Goal: Task Accomplishment & Management: Manage account settings

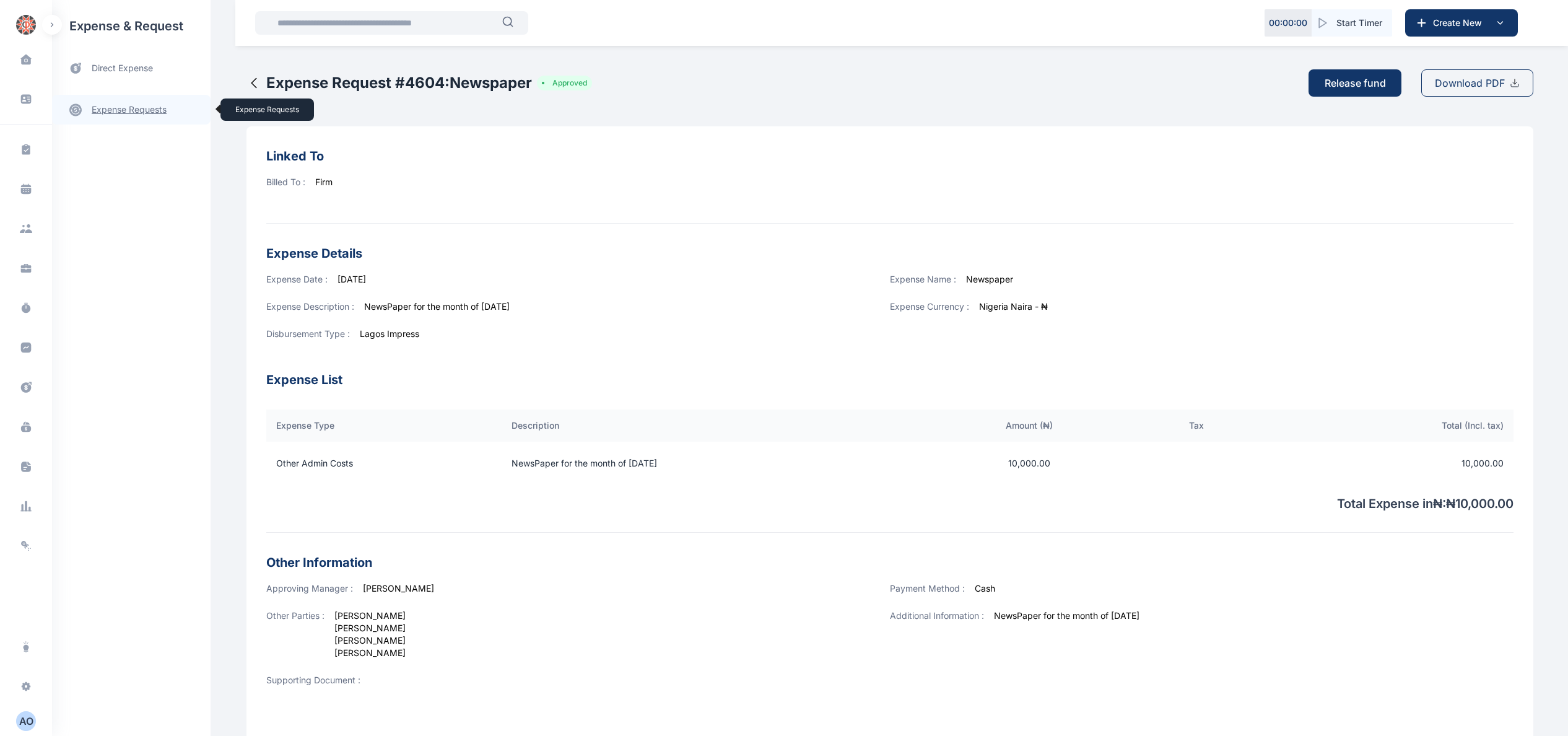
click at [129, 104] on link "expense requests expense requests" at bounding box center [131, 110] width 159 height 30
click at [159, 186] on span "Accounting and Fund Accounting and Fund" at bounding box center [148, 182] width 112 height 24
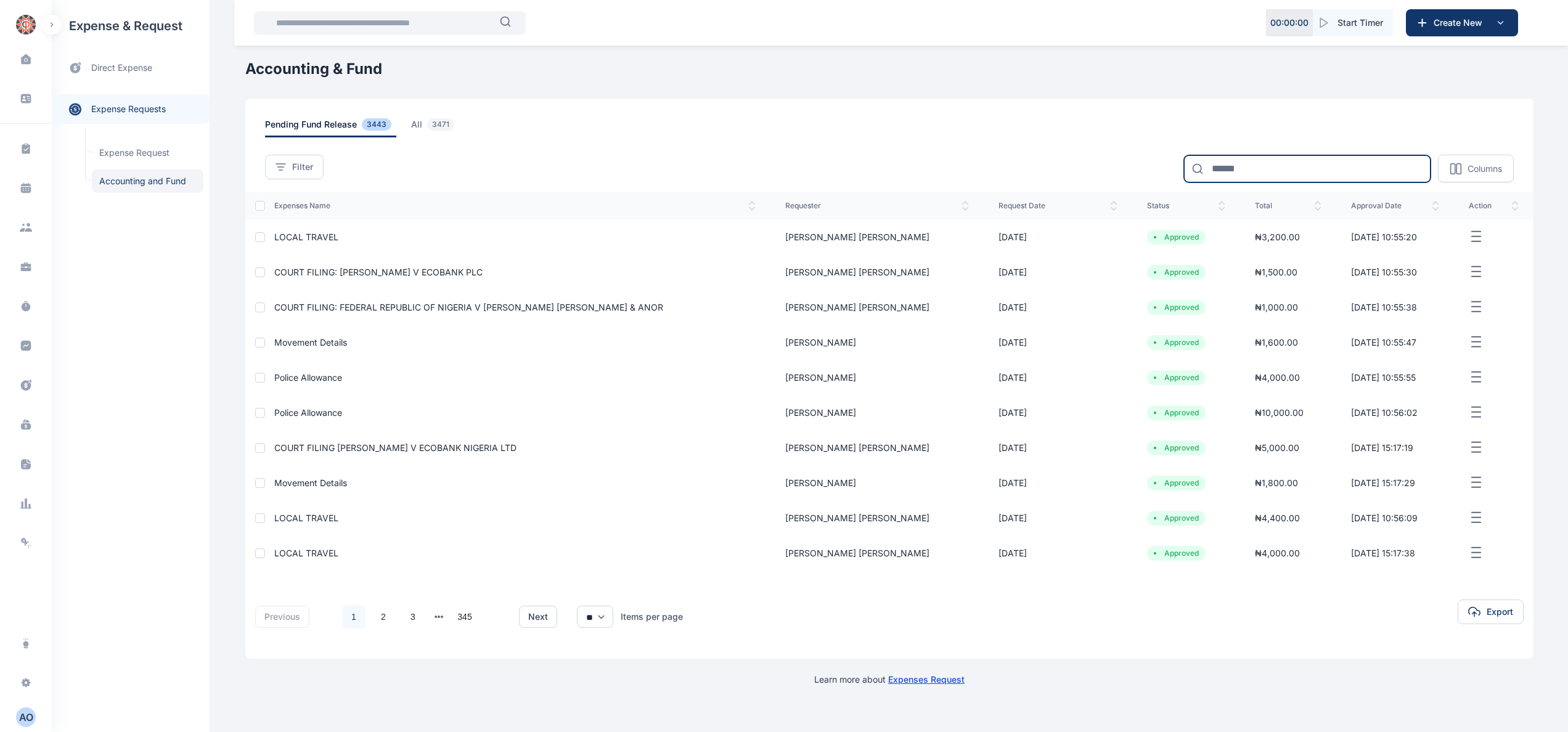
click at [1336, 169] on input at bounding box center [1307, 169] width 247 height 27
type input "*****"
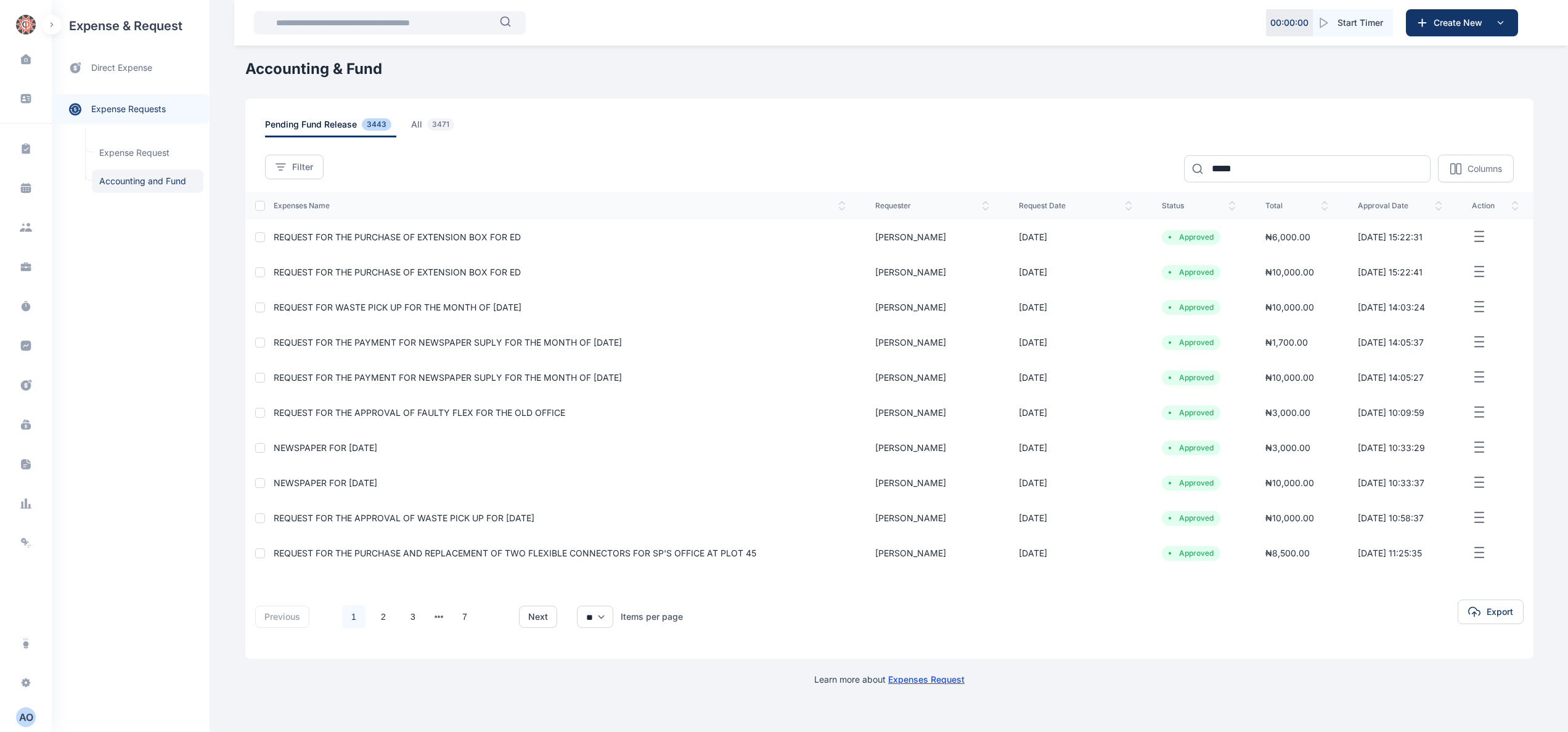
click at [435, 234] on span "REQUEST FOR THE PURCHASE OF EXTENSION BOX FOR ED" at bounding box center [397, 237] width 247 height 10
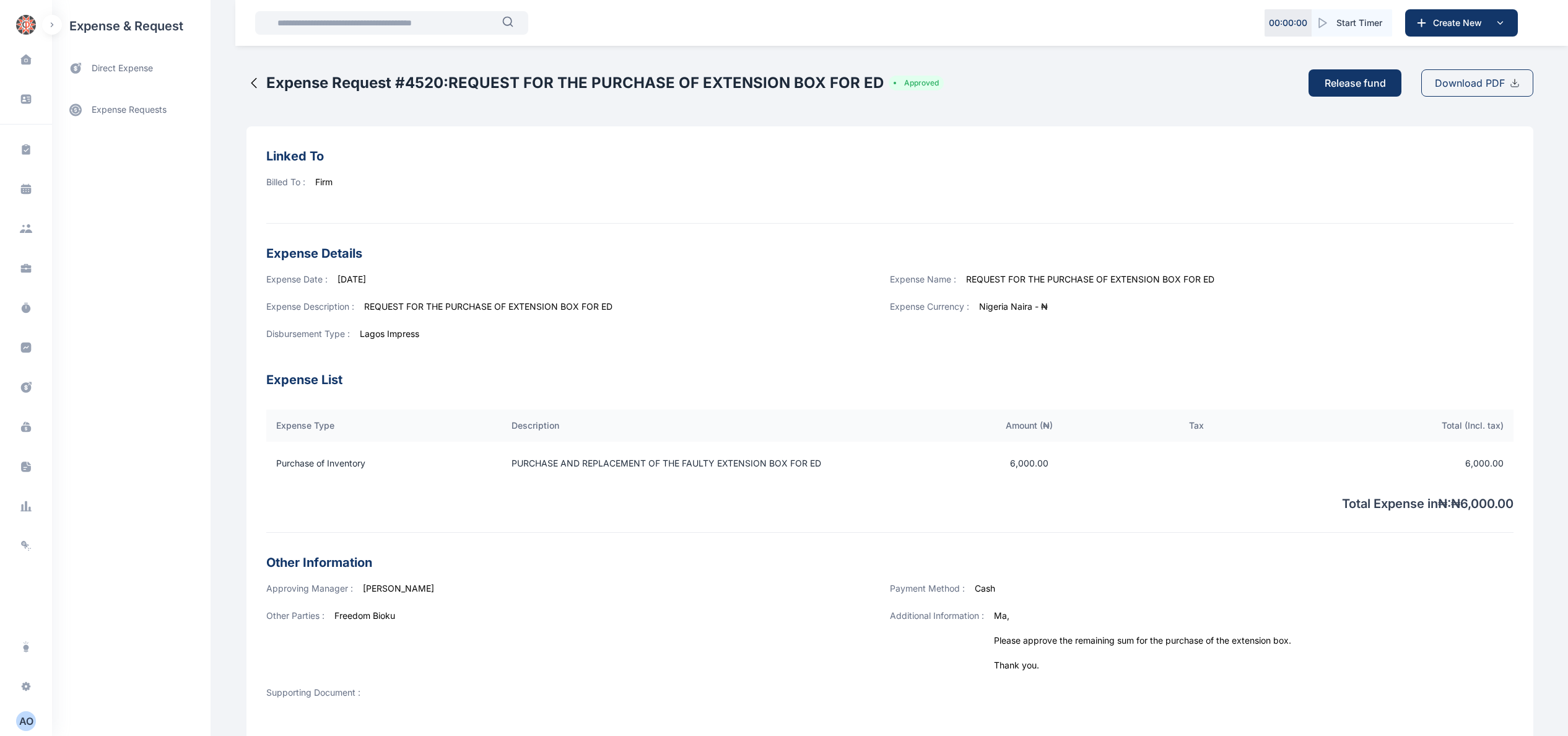
click at [1491, 80] on span "Download PDF" at bounding box center [1469, 83] width 70 height 15
click at [140, 112] on link "expense requests expense requests" at bounding box center [131, 110] width 159 height 30
click at [174, 180] on span "Accounting and Fund Accounting and Fund" at bounding box center [148, 182] width 112 height 24
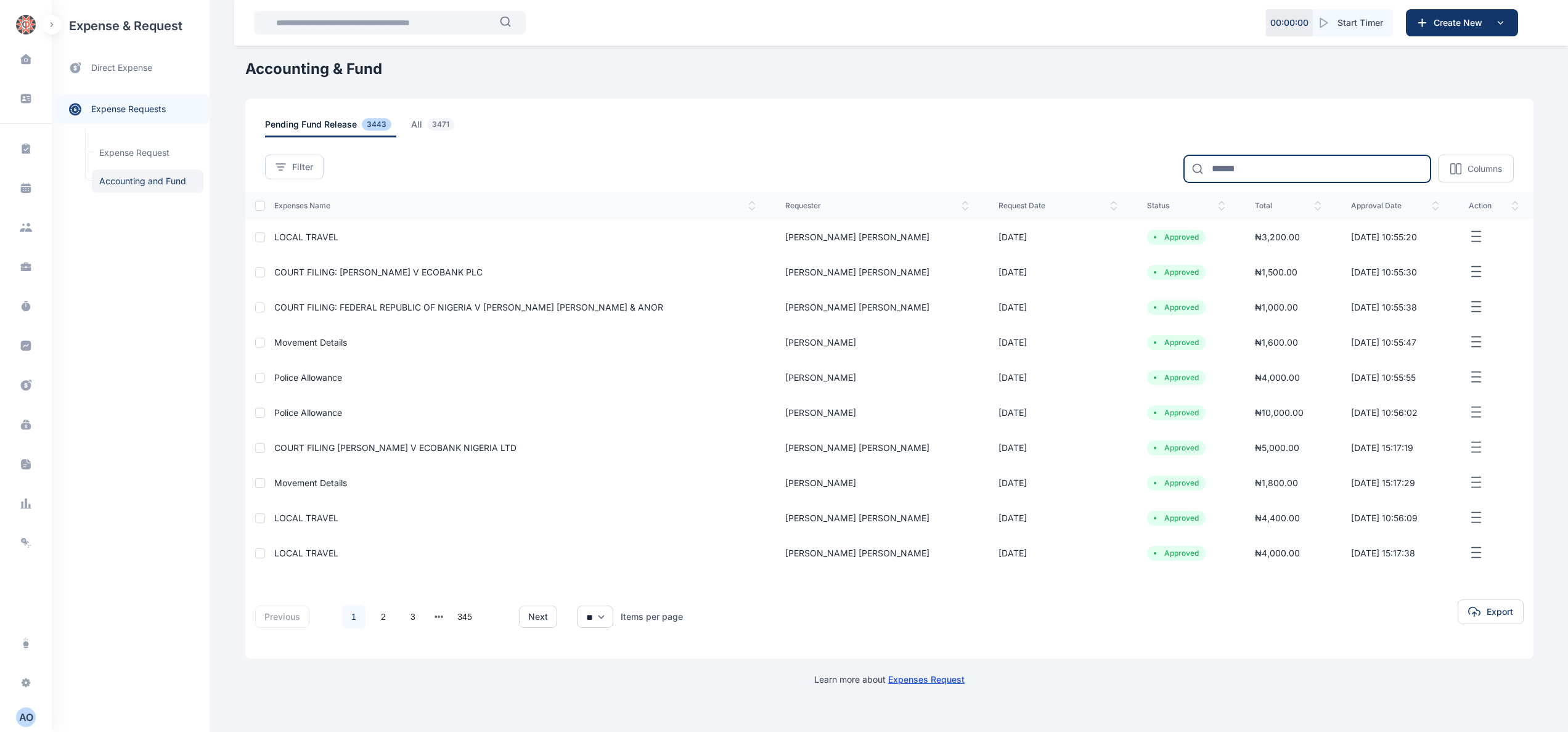
click at [1305, 166] on input at bounding box center [1307, 169] width 247 height 27
type input "*****"
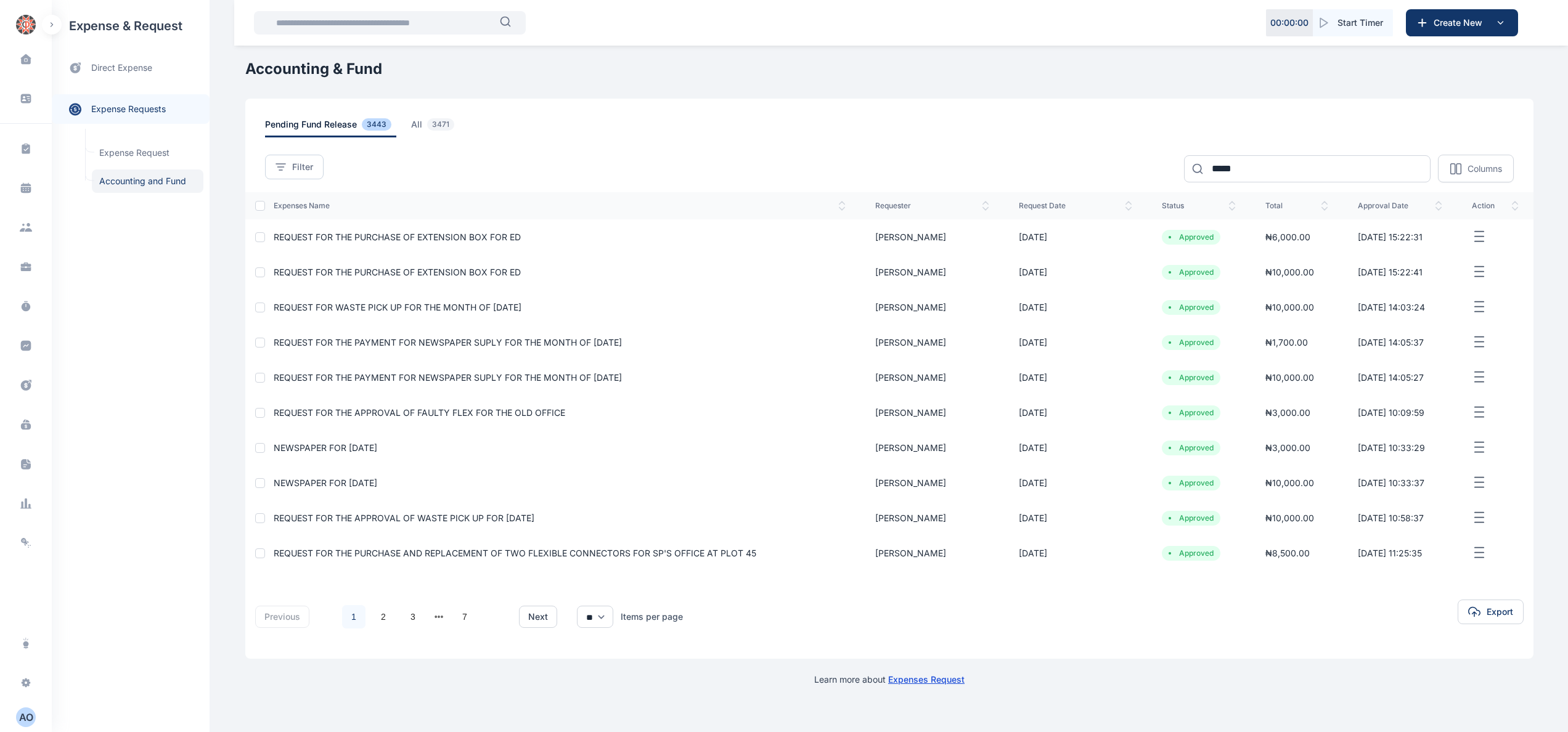
click at [488, 235] on span "REQUEST FOR THE PURCHASE OF EXTENSION BOX FOR ED" at bounding box center [397, 237] width 247 height 10
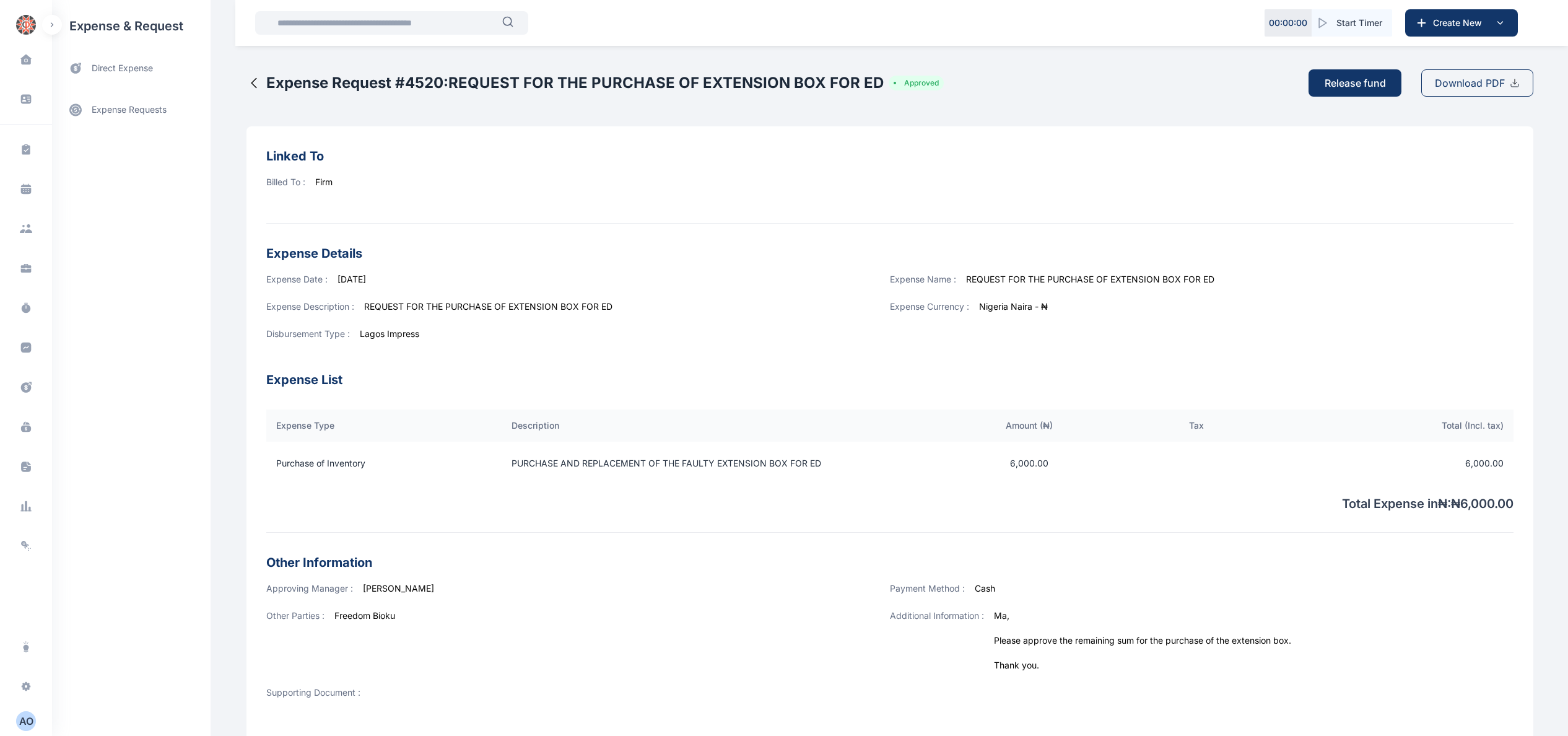
click at [1472, 80] on span "Download PDF" at bounding box center [1469, 83] width 70 height 15
click at [161, 104] on link "expense requests expense requests" at bounding box center [131, 110] width 159 height 30
click at [169, 192] on span "Accounting and Fund Accounting and Fund" at bounding box center [148, 182] width 112 height 24
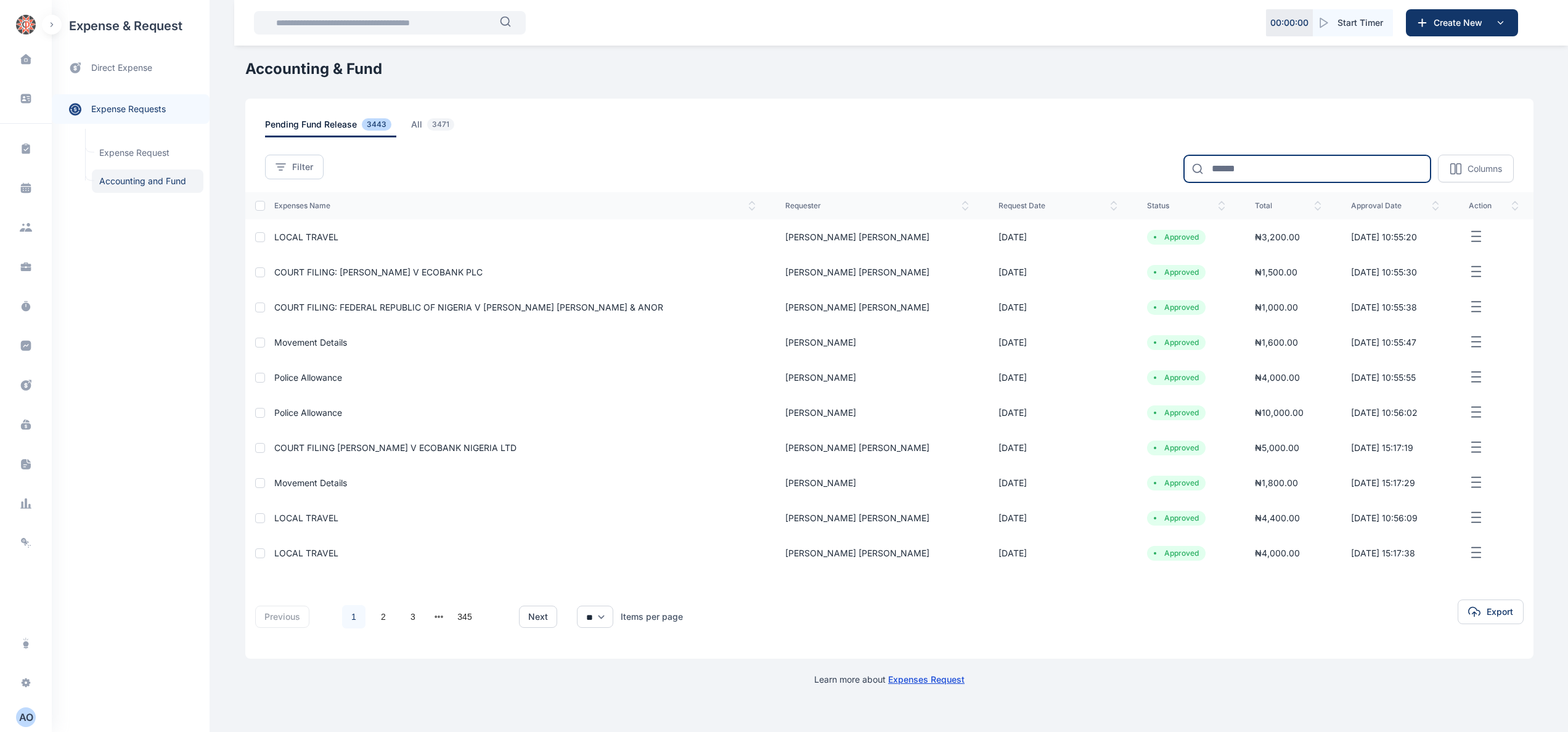
click at [1308, 166] on input at bounding box center [1307, 169] width 247 height 27
type input "*"
type input "*****"
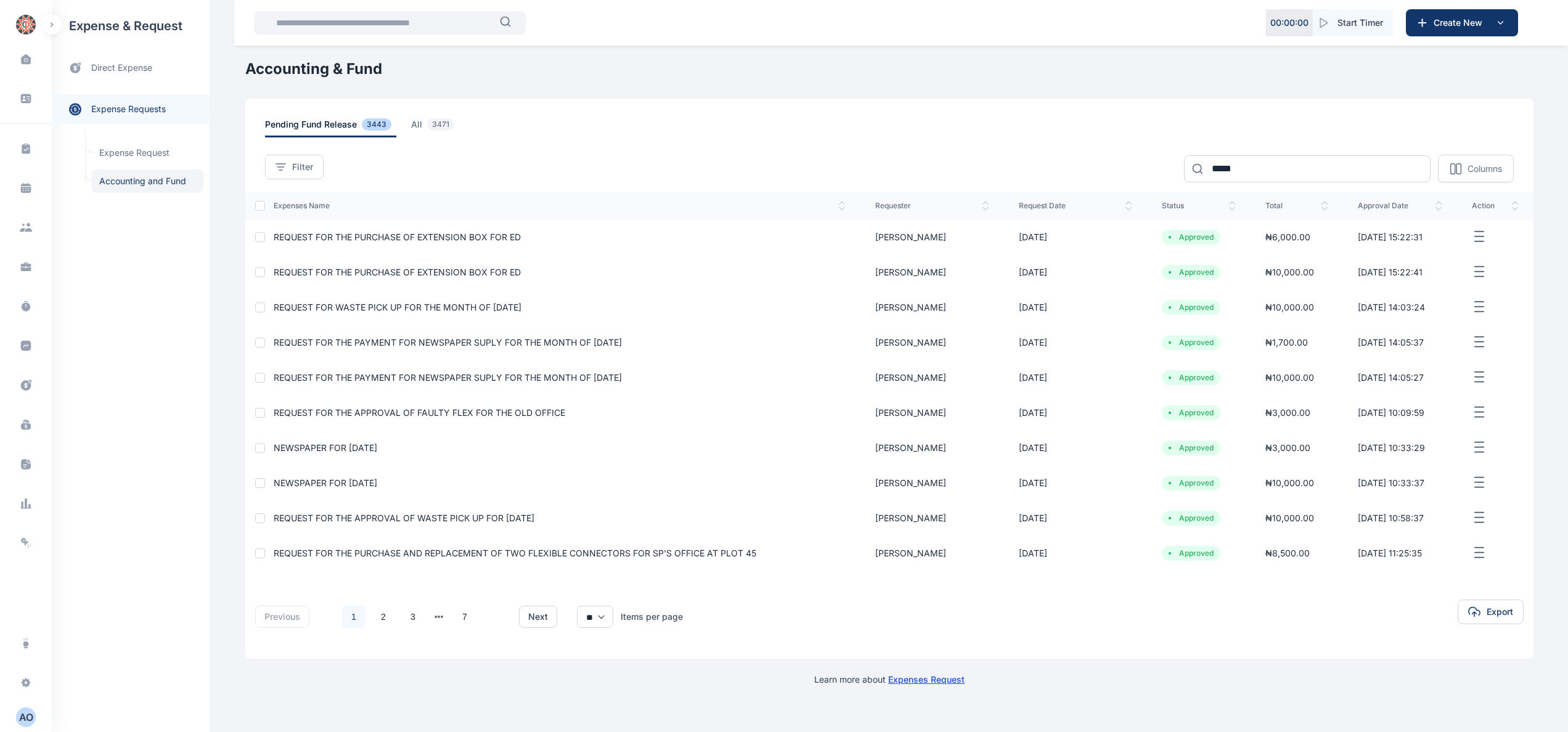
click at [501, 261] on td "REQUEST FOR THE PURCHASE OF EXTENSION BOX FOR ED" at bounding box center [565, 272] width 592 height 35
click at [496, 271] on span "REQUEST FOR THE PURCHASE OF EXTENSION BOX FOR ED" at bounding box center [397, 272] width 247 height 10
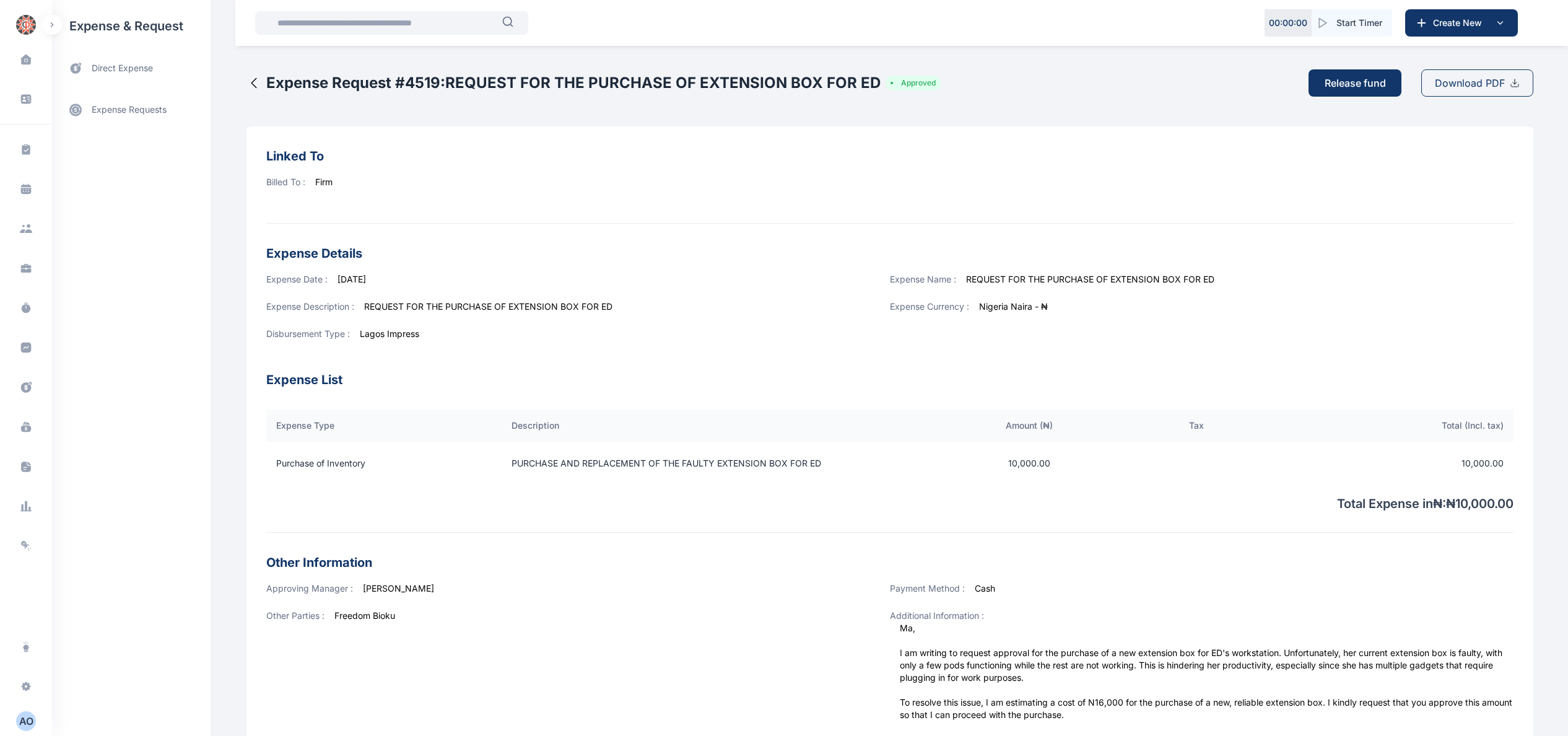
click at [1472, 74] on div "Download PDF" at bounding box center [1477, 83] width 112 height 27
click at [26, 427] on icon at bounding box center [26, 429] width 10 height 7
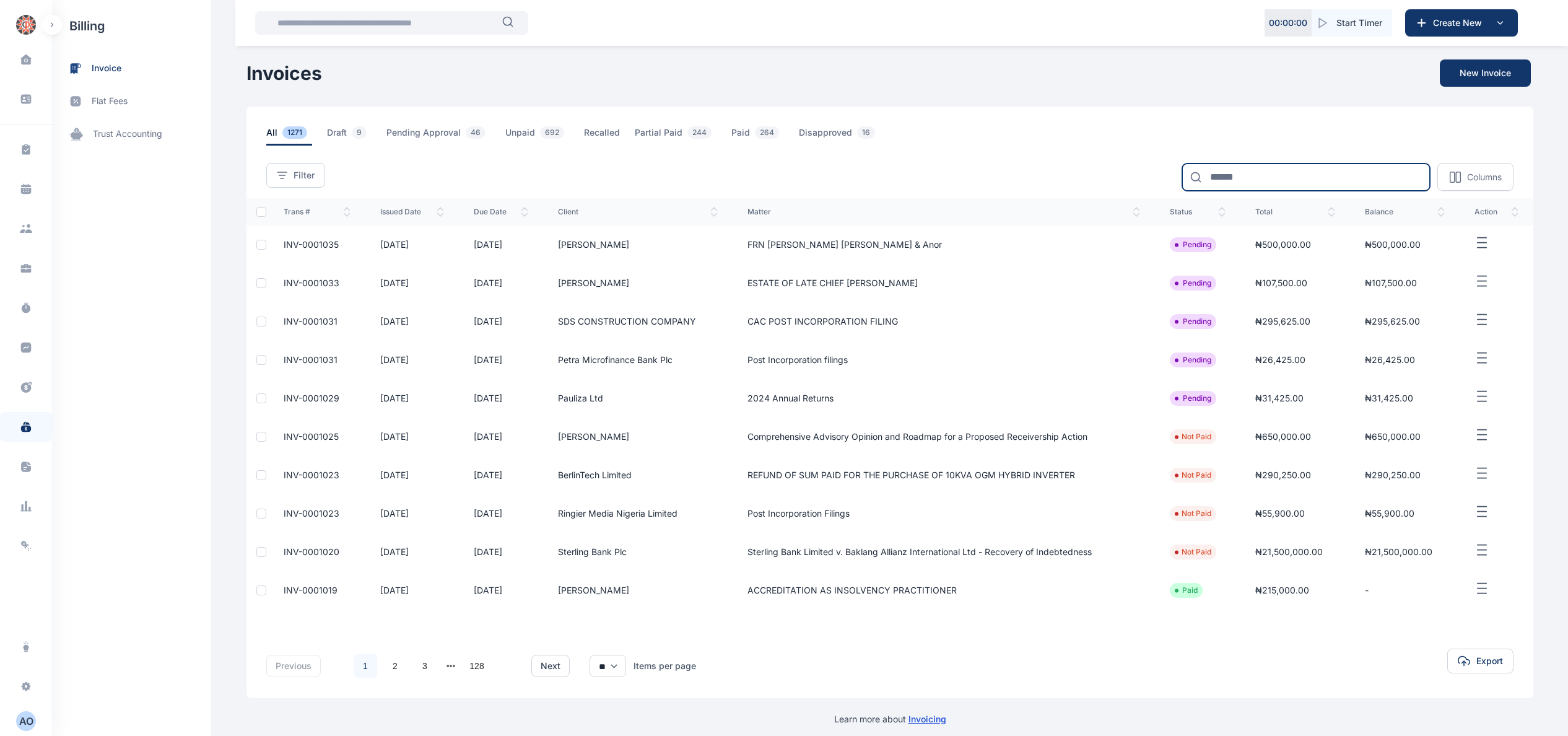
click at [1249, 179] on input at bounding box center [1306, 177] width 248 height 27
type input "*****"
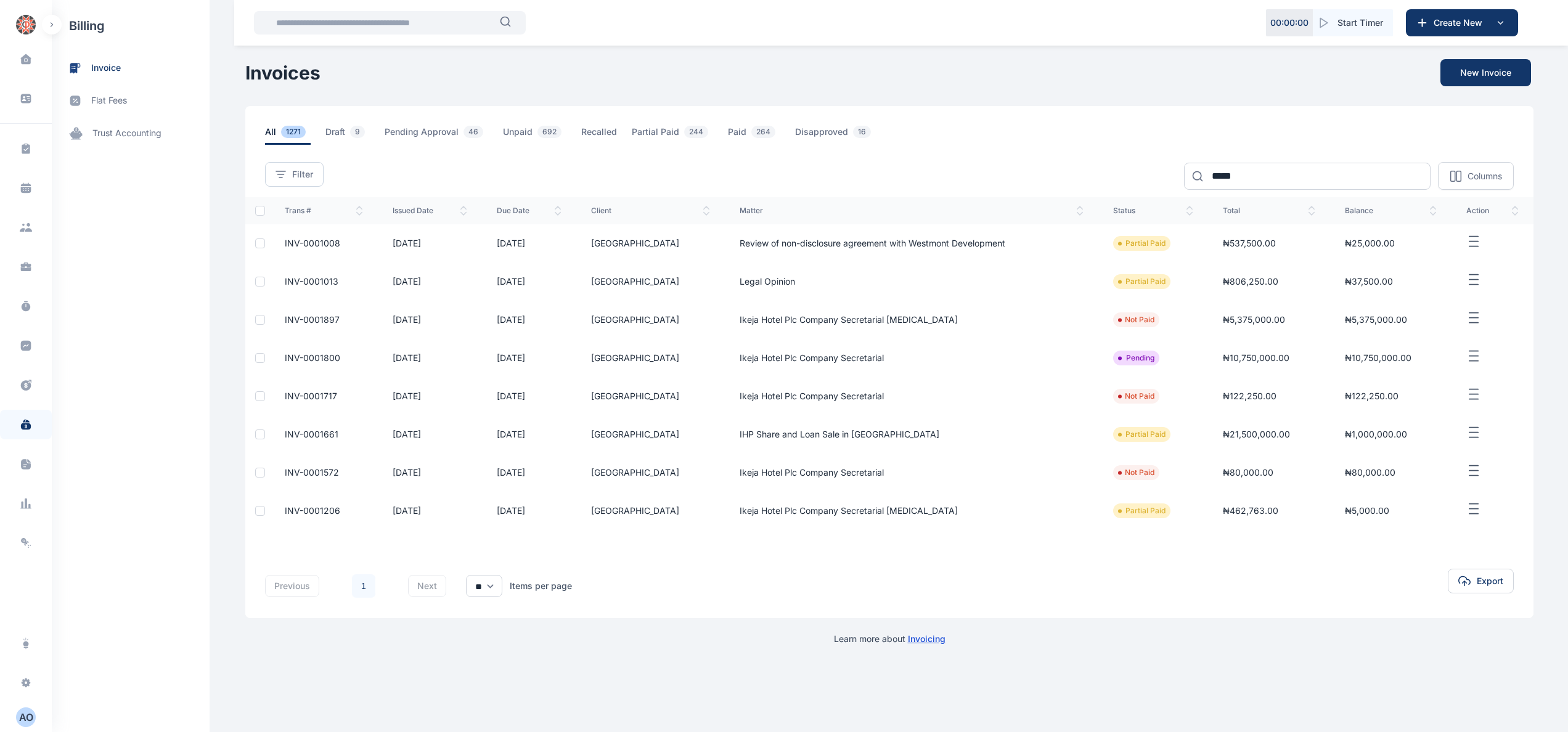
click at [323, 281] on span "INV-0001013" at bounding box center [311, 281] width 54 height 10
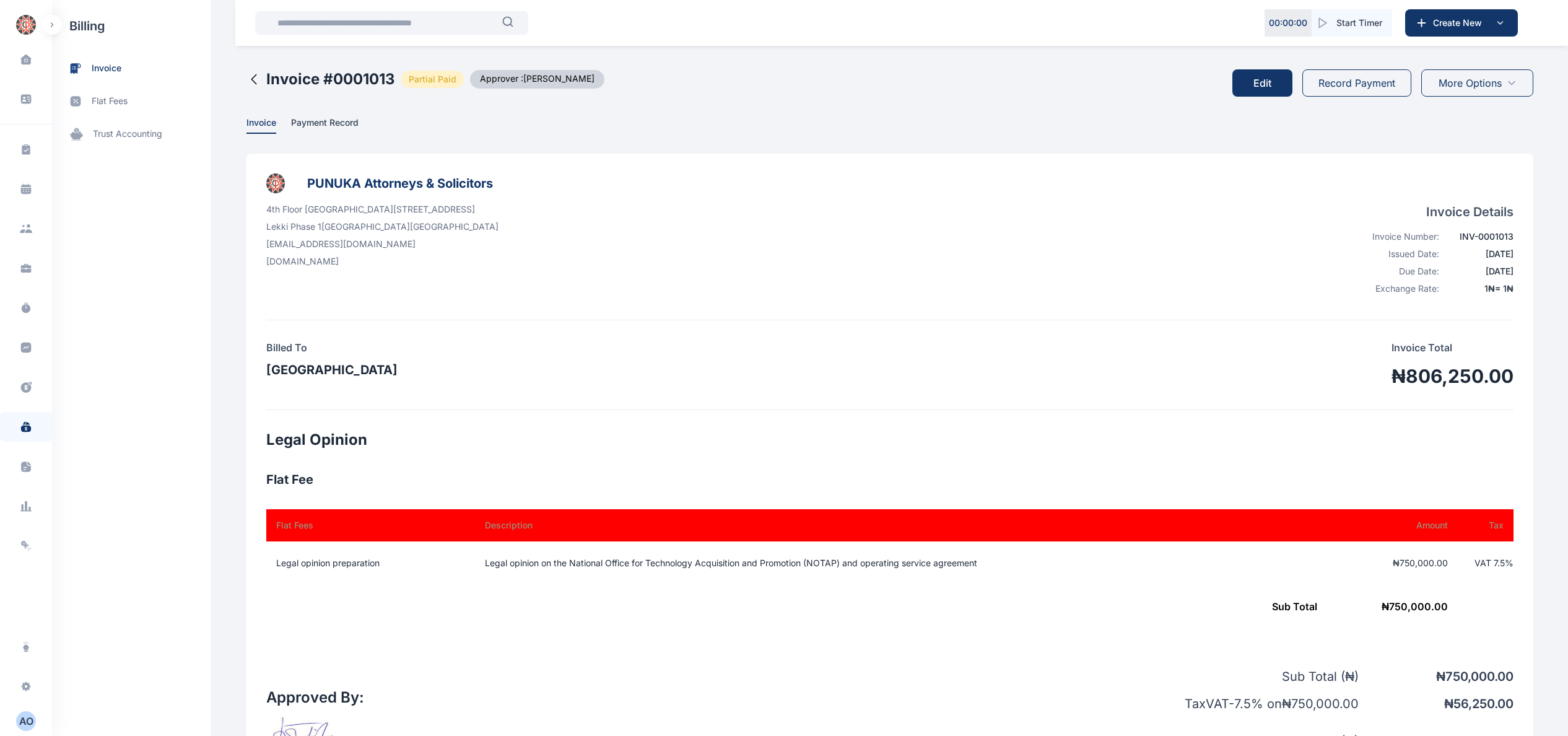
click at [1352, 90] on button "Record Payment" at bounding box center [1357, 83] width 109 height 27
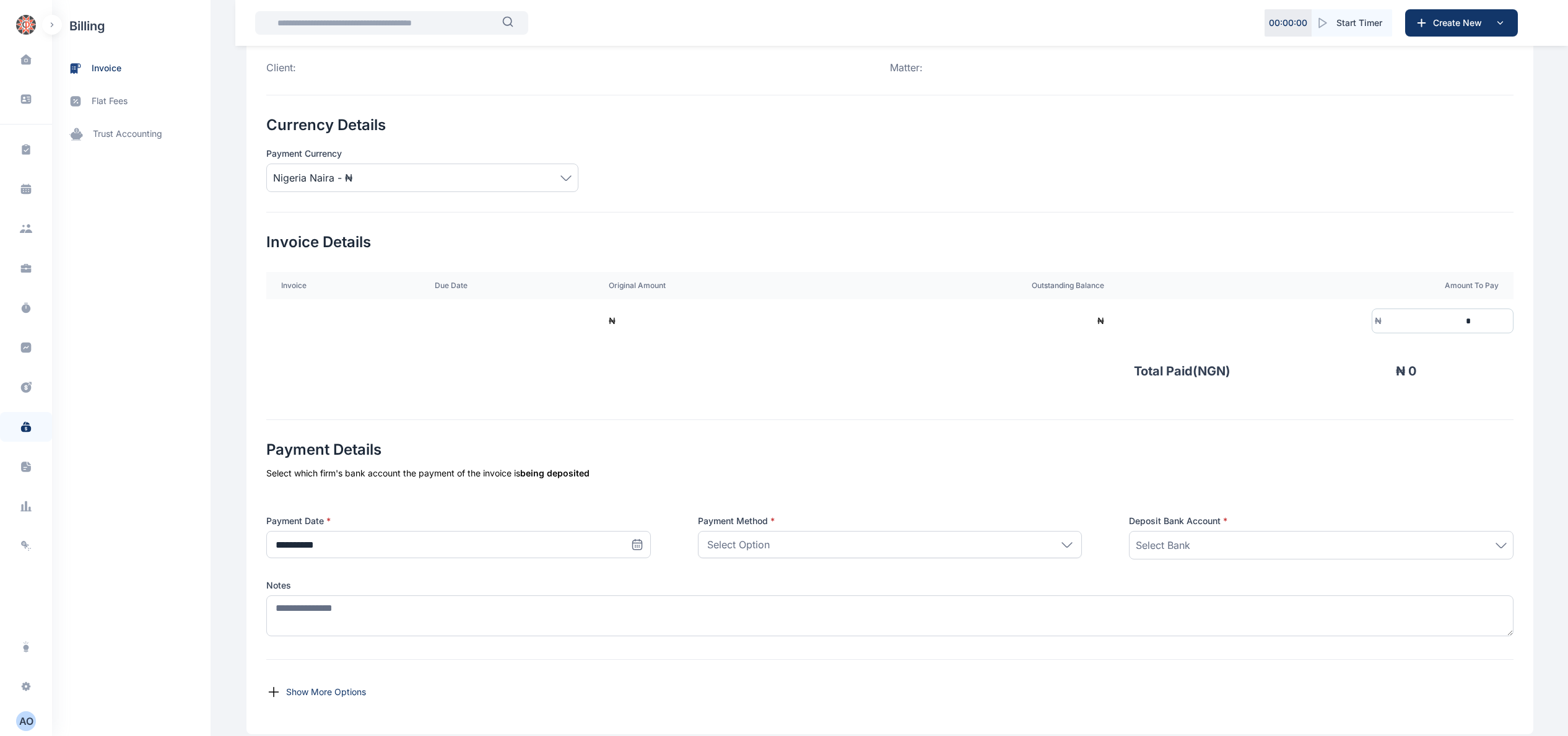
scroll to position [187, 0]
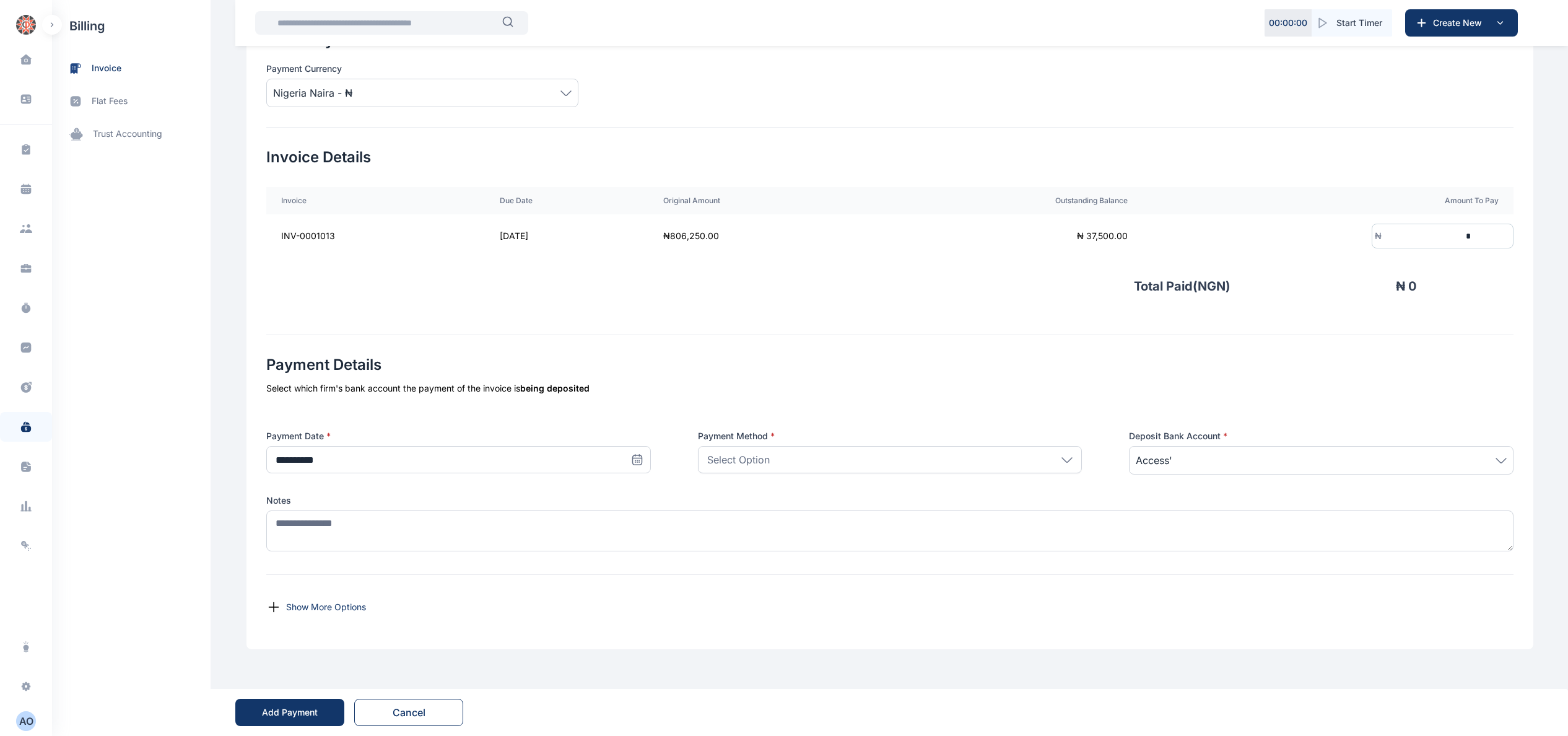
click at [635, 457] on icon at bounding box center [637, 459] width 12 height 12
click at [362, 562] on button "8" at bounding box center [363, 563] width 20 height 20
type input "**********"
click at [902, 450] on div "Select Option" at bounding box center [890, 460] width 385 height 27
drag, startPoint x: 847, startPoint y: 510, endPoint x: 861, endPoint y: 504, distance: 15.2
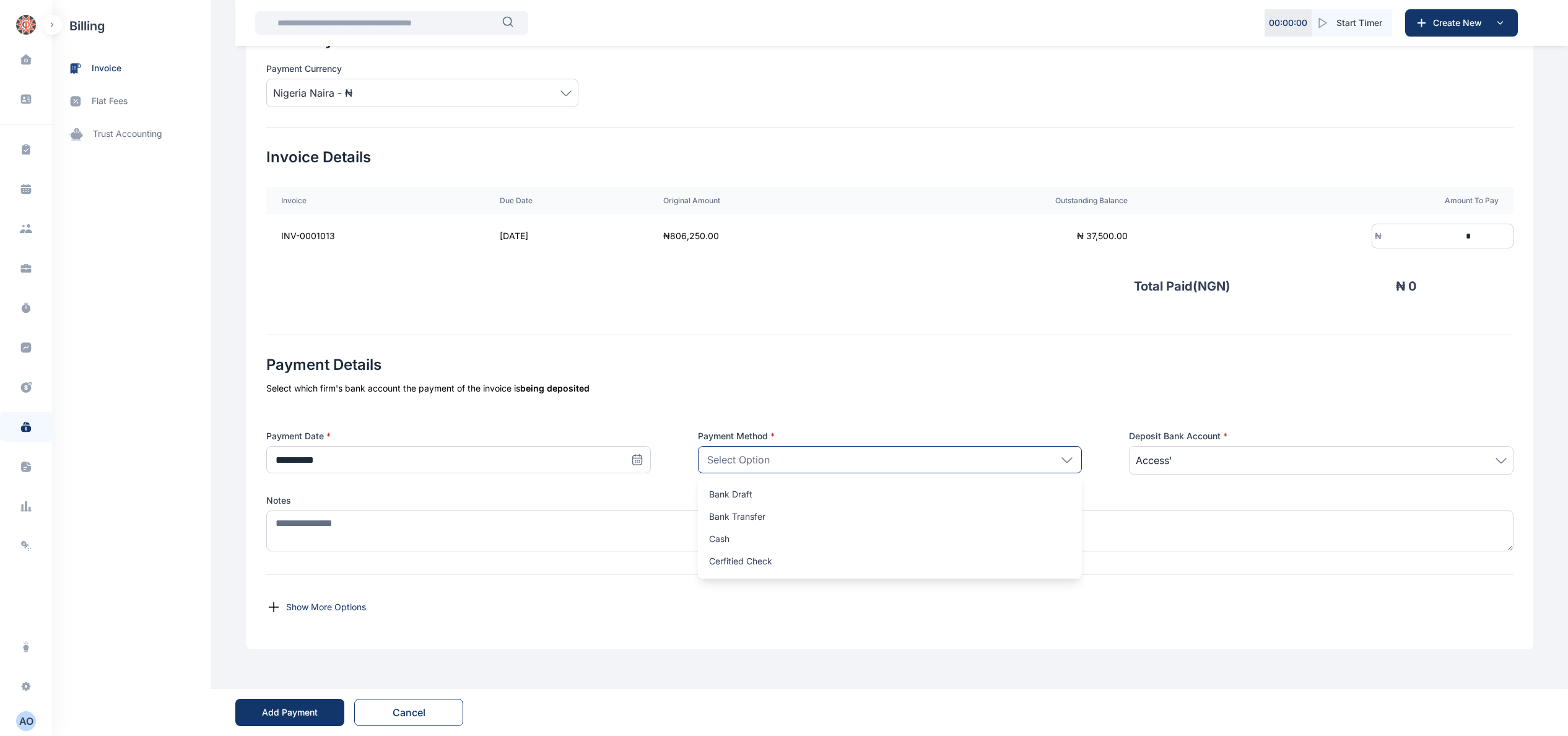
click at [847, 511] on p "Bank Transfer" at bounding box center [890, 517] width 362 height 12
click at [122, 55] on span "invoice" at bounding box center [131, 68] width 159 height 33
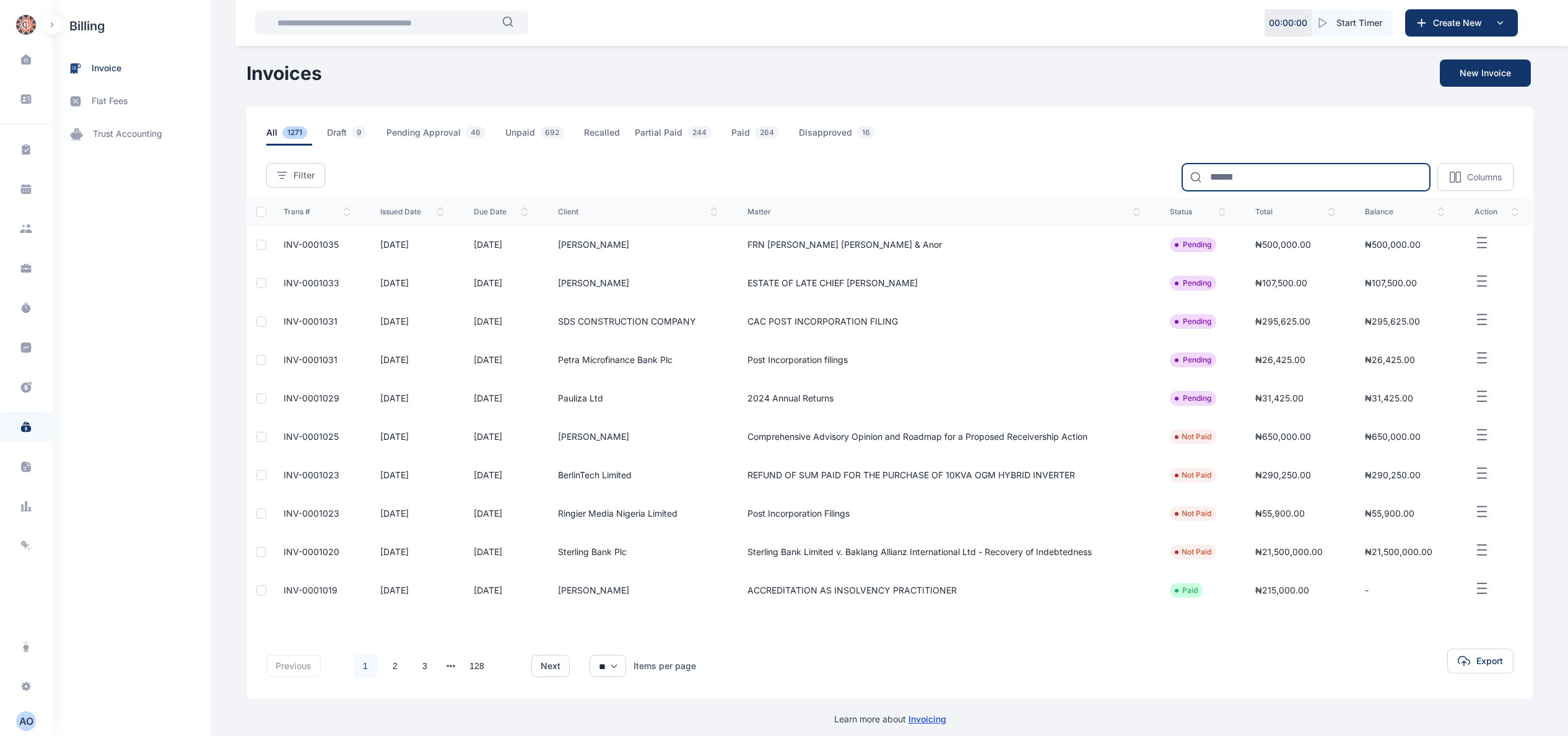
click at [1261, 177] on input at bounding box center [1306, 177] width 248 height 27
type input "*****"
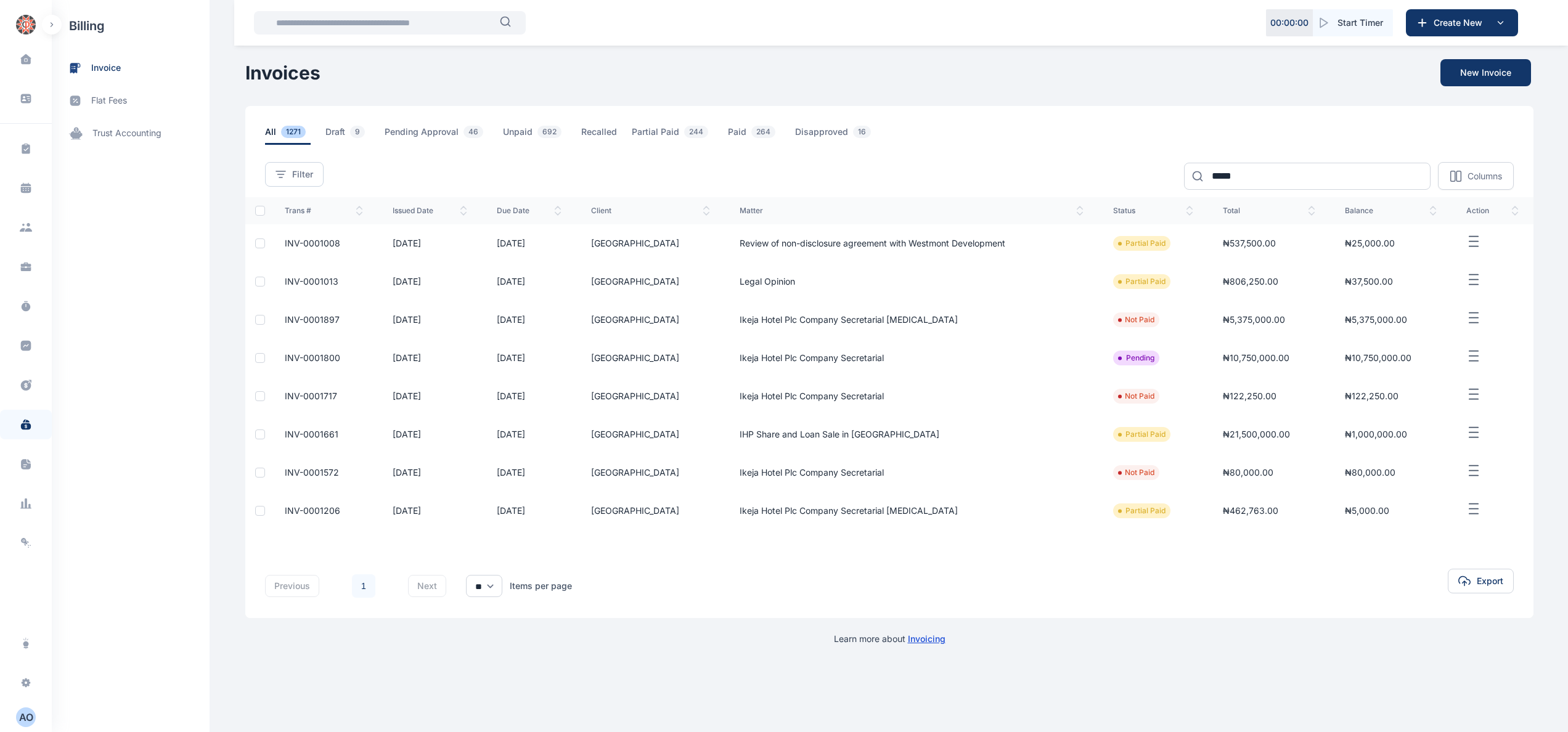
click at [326, 241] on span "INV-0001008" at bounding box center [313, 243] width 56 height 10
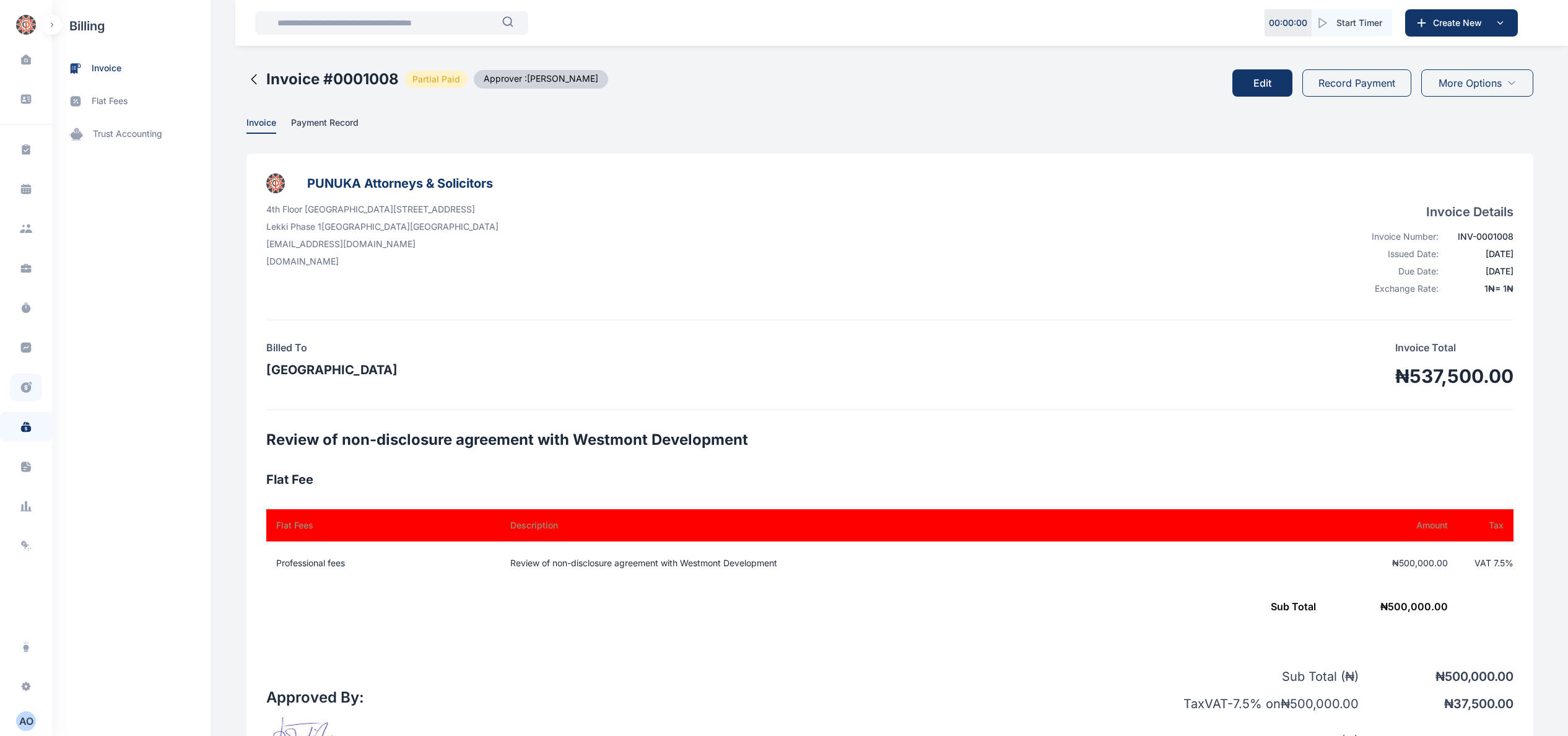
click at [35, 383] on span at bounding box center [26, 387] width 32 height 28
